Goal: Task Accomplishment & Management: Complete application form

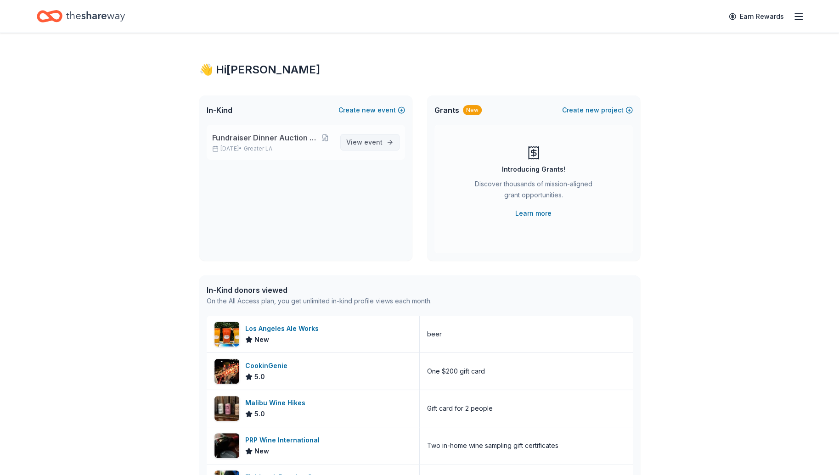
click at [354, 140] on span "View event" at bounding box center [364, 142] width 36 height 11
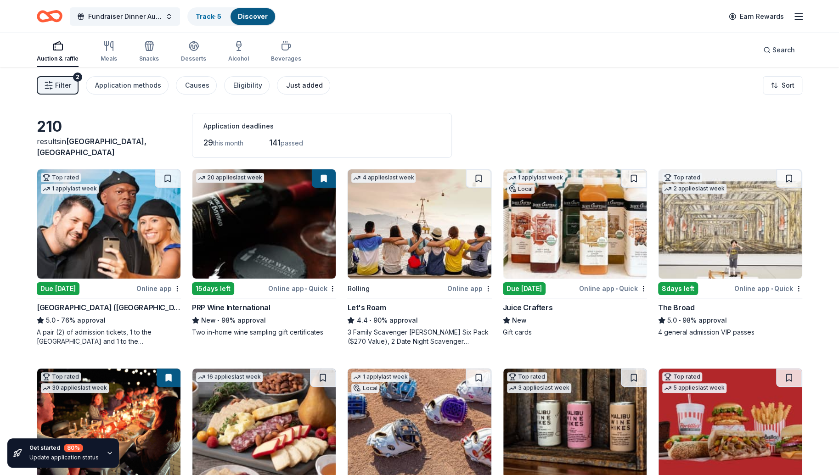
click at [299, 89] on div "Just added" at bounding box center [304, 85] width 37 height 11
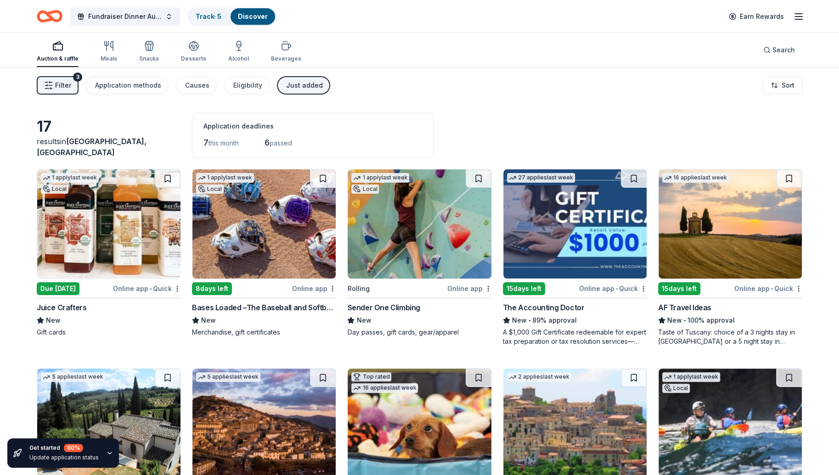
click at [54, 41] on icon "button" at bounding box center [57, 45] width 11 height 11
click at [61, 51] on icon "button" at bounding box center [57, 45] width 11 height 11
click at [60, 47] on icon "button" at bounding box center [57, 45] width 11 height 11
click at [234, 84] on div "Eligibility" at bounding box center [247, 85] width 29 height 11
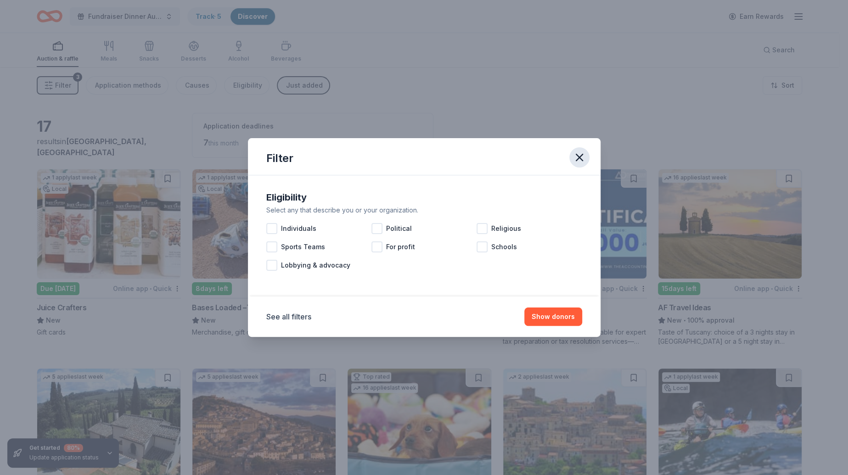
click at [582, 161] on icon "button" at bounding box center [579, 157] width 13 height 13
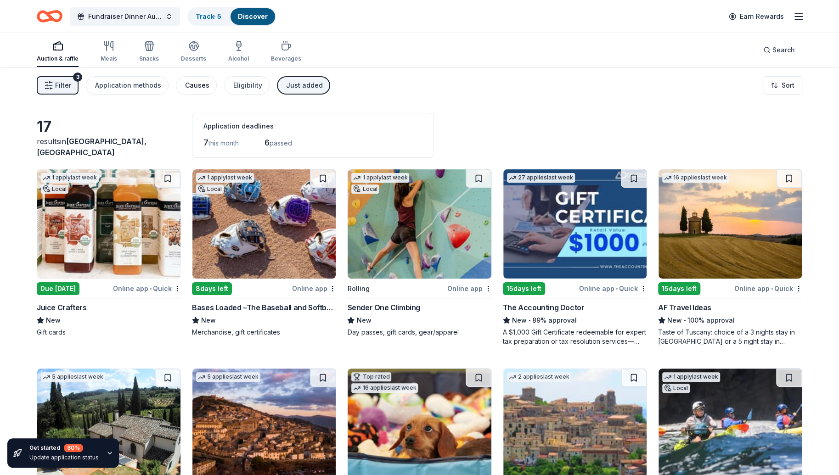
click at [192, 81] on div "Causes" at bounding box center [197, 85] width 24 height 11
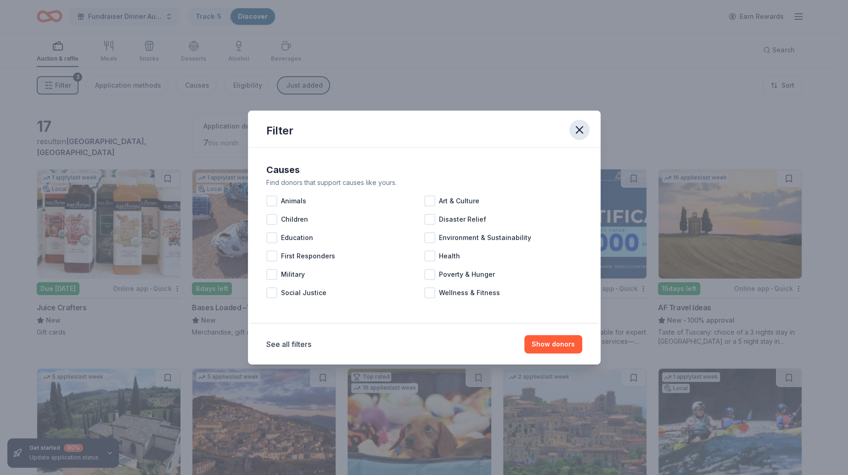
click at [584, 127] on icon "button" at bounding box center [579, 130] width 13 height 13
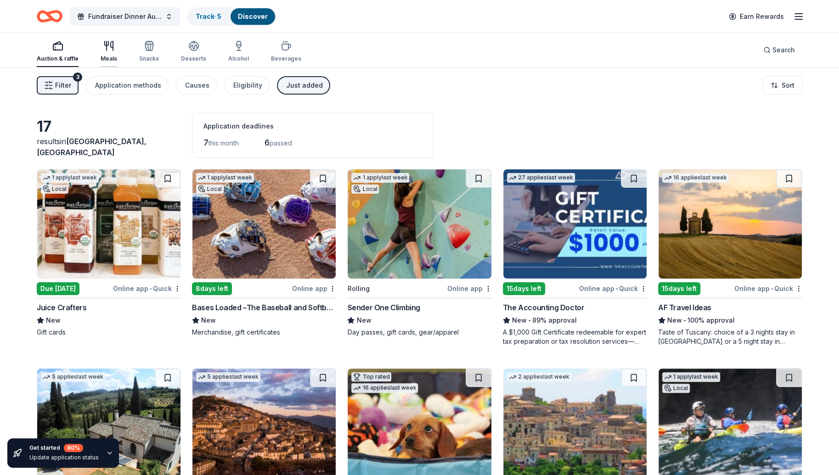
click at [112, 55] on div "Meals" at bounding box center [109, 58] width 17 height 7
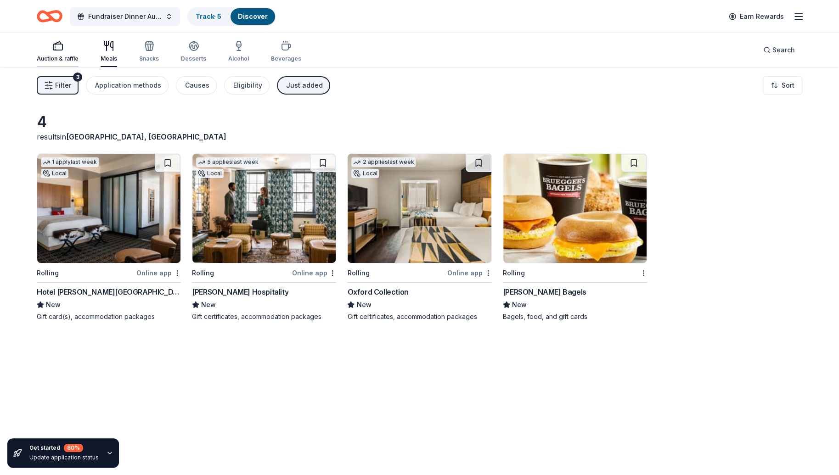
click at [62, 54] on div "Auction & raffle" at bounding box center [58, 51] width 42 height 22
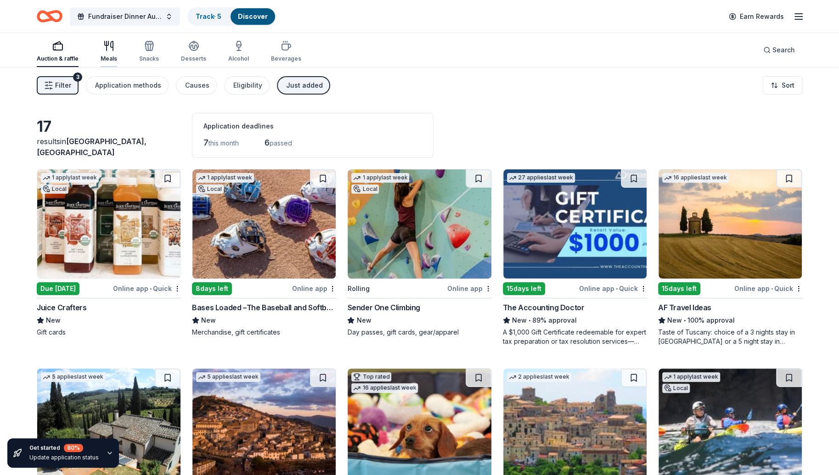
click at [103, 51] on icon "button" at bounding box center [108, 45] width 11 height 11
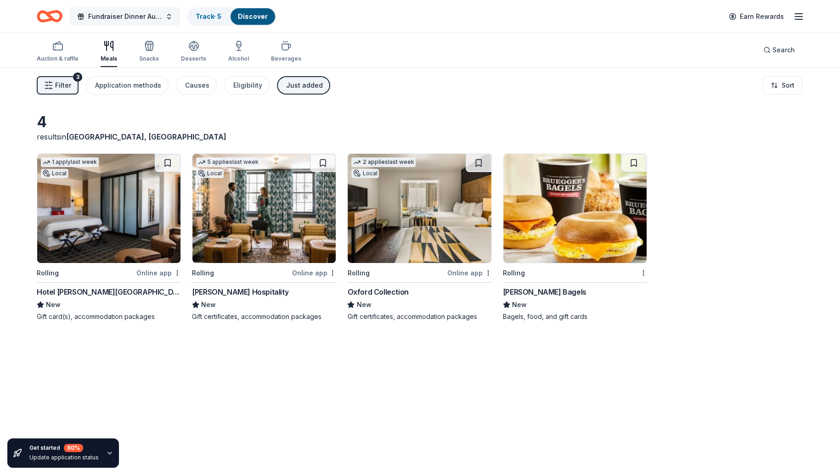
click at [169, 15] on button "Fundraiser Dinner Auction & Raffle" at bounding box center [125, 16] width 110 height 18
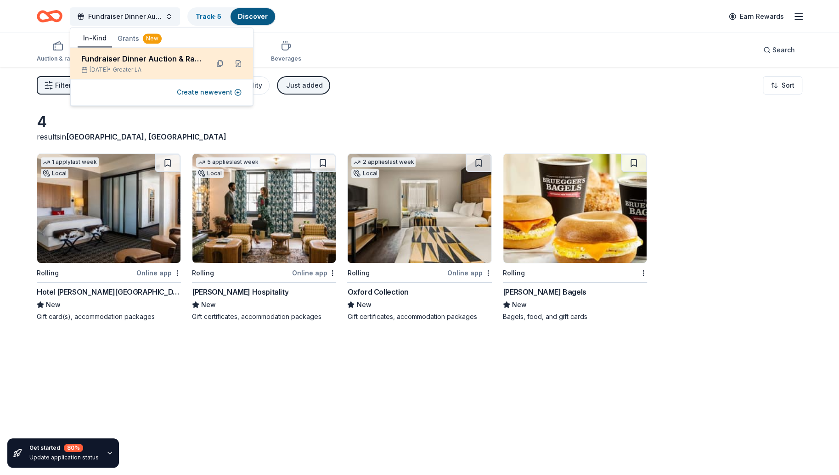
click at [129, 59] on div "Fundraiser Dinner Auction & Raffle" at bounding box center [141, 58] width 120 height 11
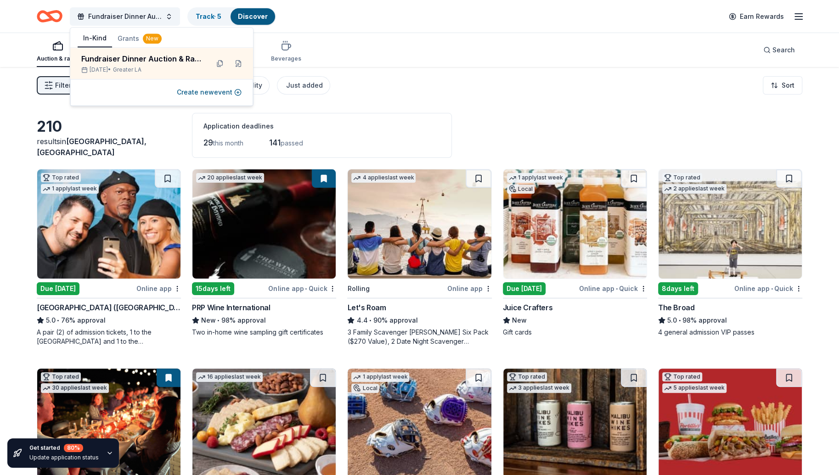
click at [511, 81] on div "Filter 2 Application methods Causes Eligibility Just added Sort" at bounding box center [419, 85] width 839 height 37
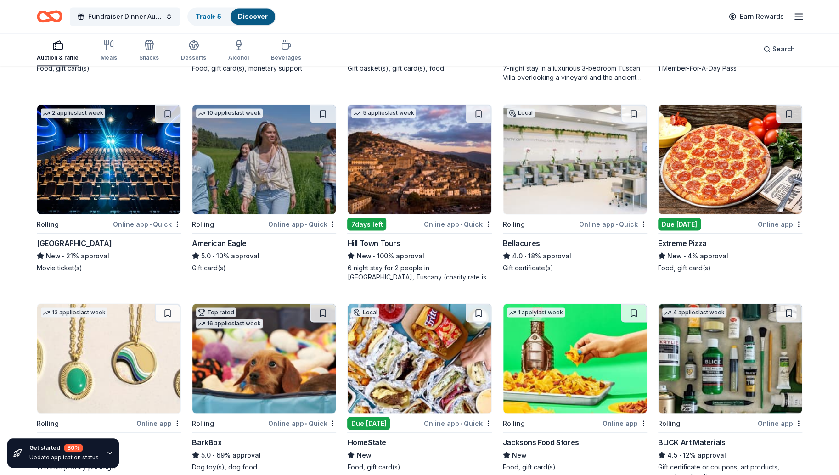
scroll to position [1044, 0]
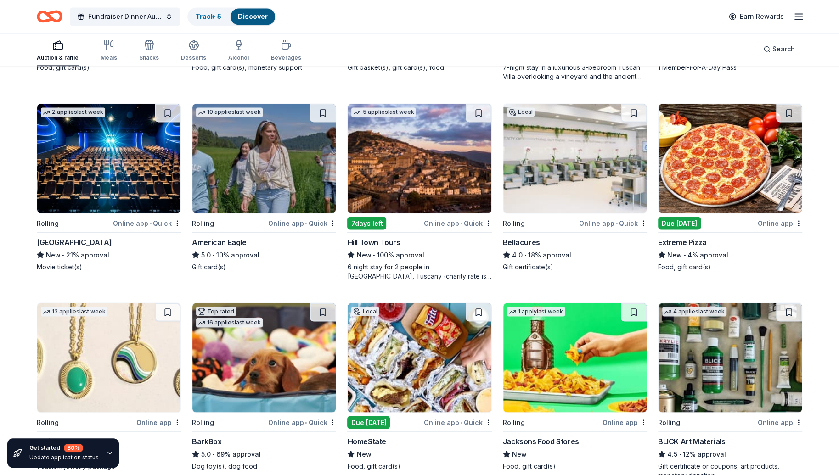
click at [556, 169] on img at bounding box center [574, 158] width 143 height 109
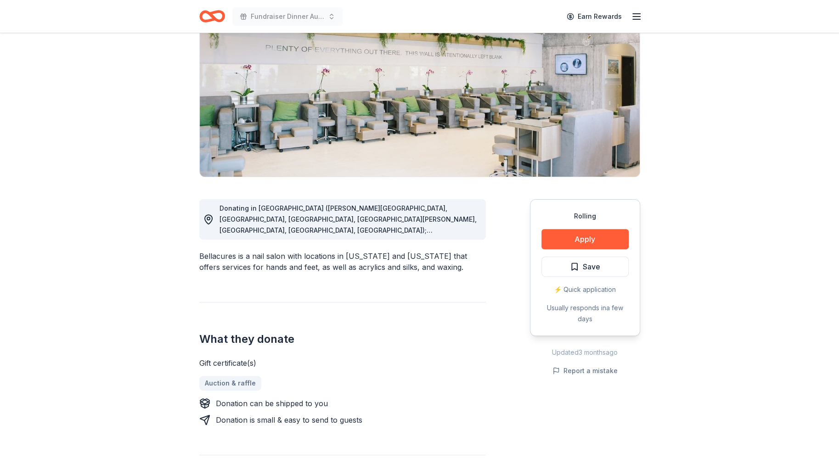
scroll to position [122, 0]
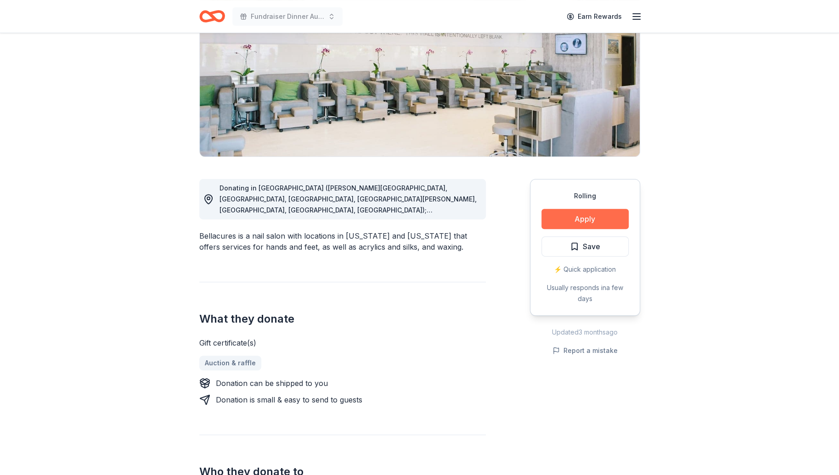
click at [576, 213] on button "Apply" at bounding box center [584, 219] width 87 height 20
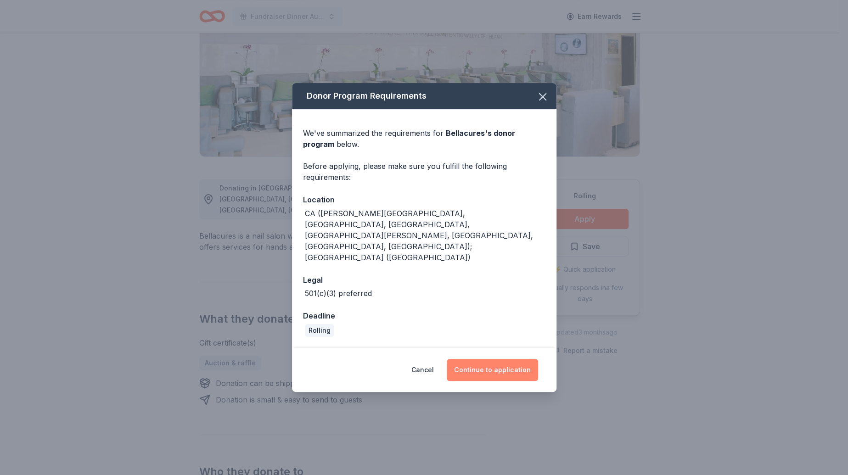
click at [494, 359] on button "Continue to application" at bounding box center [492, 370] width 91 height 22
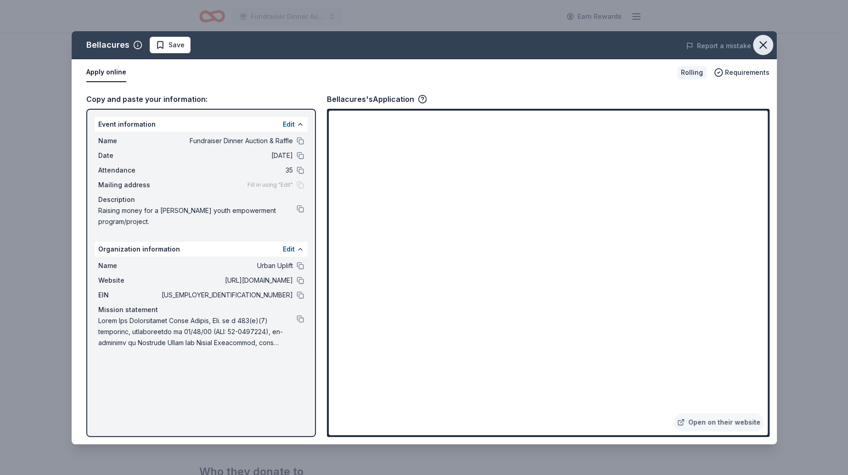
click at [764, 46] on icon "button" at bounding box center [763, 45] width 6 height 6
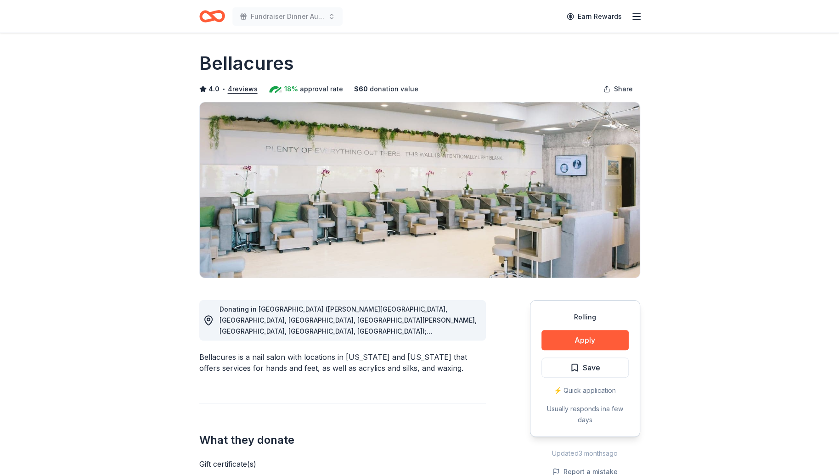
scroll to position [0, 0]
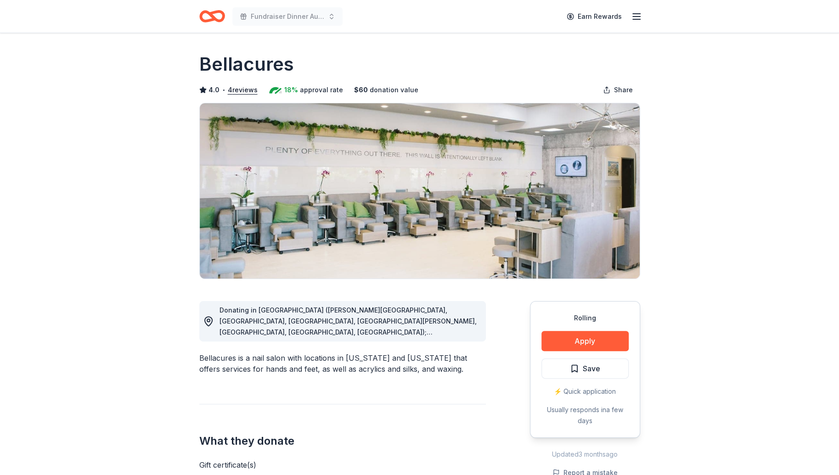
click at [275, 67] on h1 "Bellacures" at bounding box center [246, 64] width 95 height 26
click at [218, 12] on icon "Home" at bounding box center [216, 15] width 14 height 9
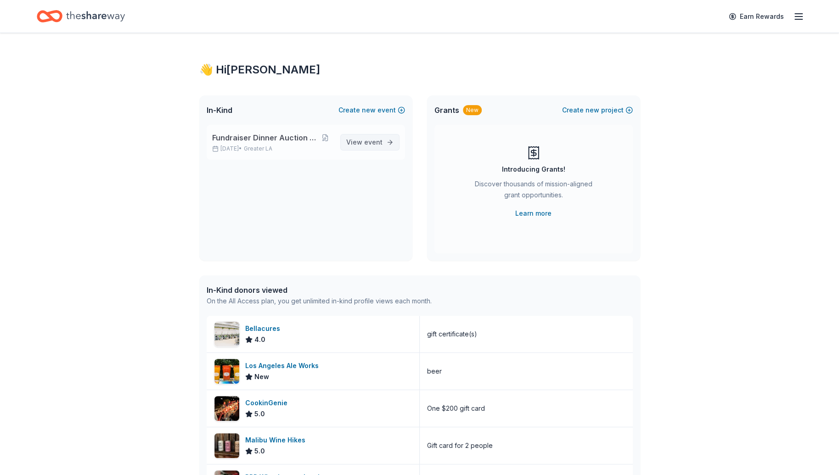
click at [367, 139] on span "event" at bounding box center [373, 142] width 18 height 8
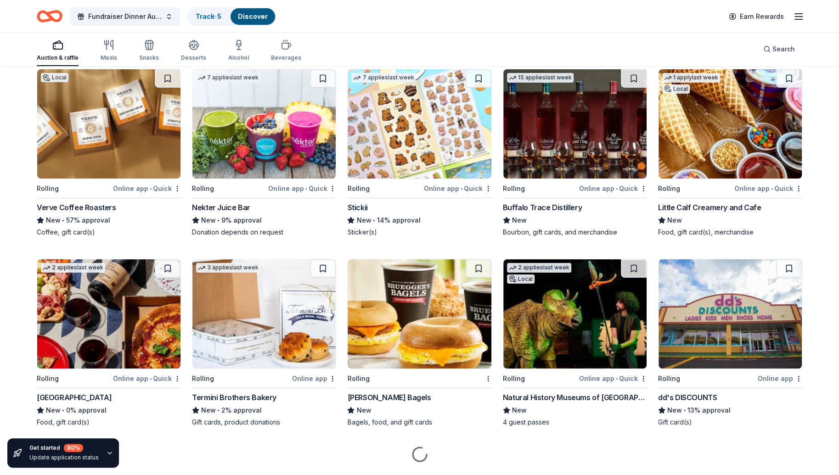
scroll to position [2487, 0]
